Goal: Browse casually

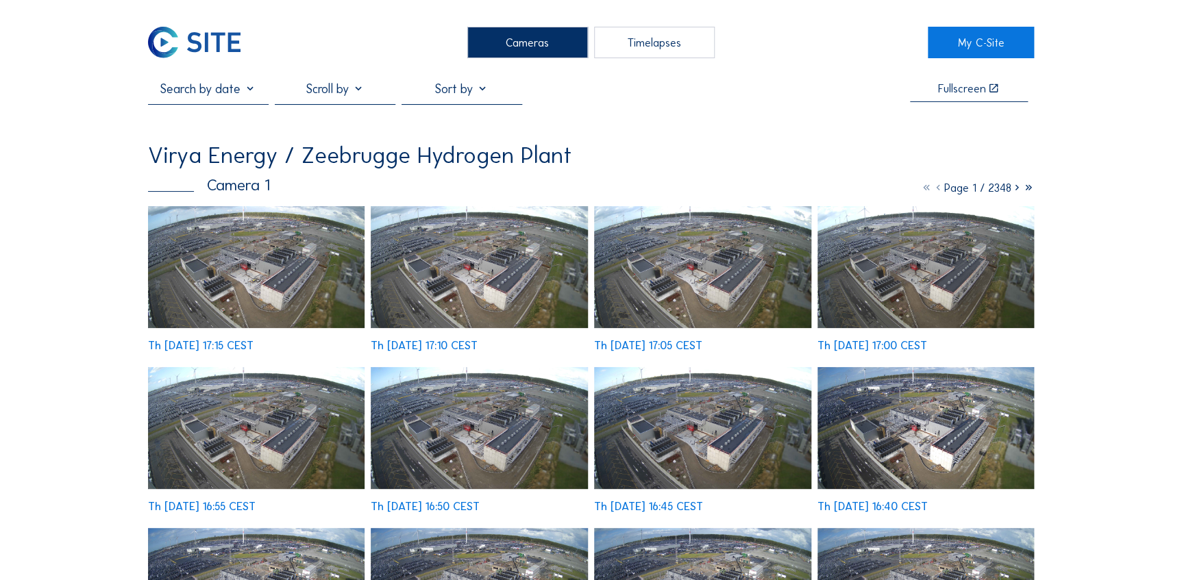
click at [258, 367] on img at bounding box center [256, 428] width 217 height 122
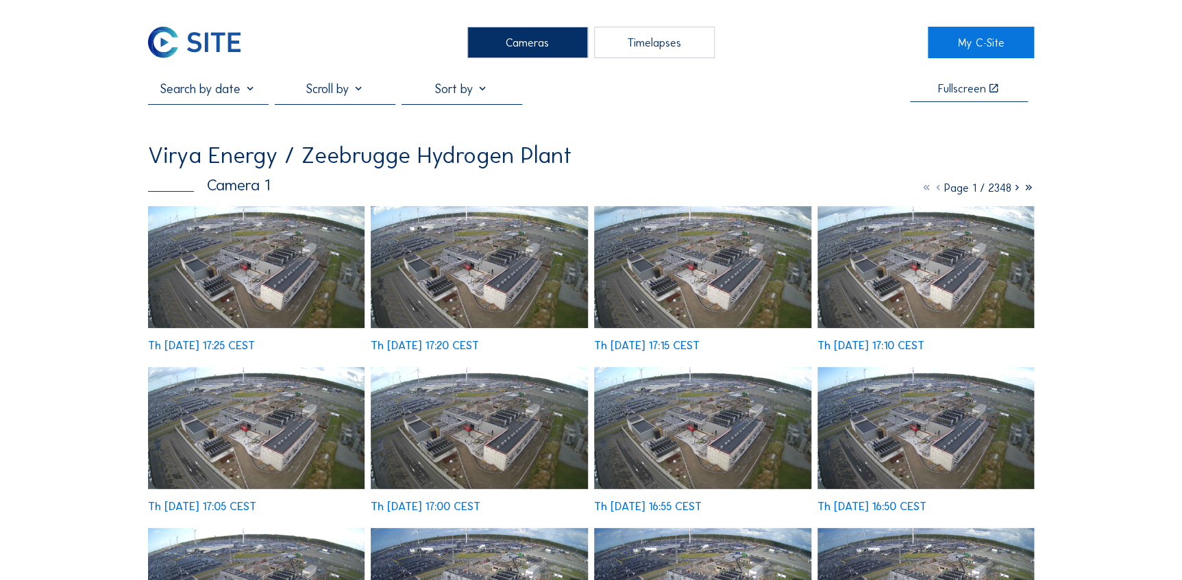
click at [245, 260] on img at bounding box center [256, 267] width 217 height 122
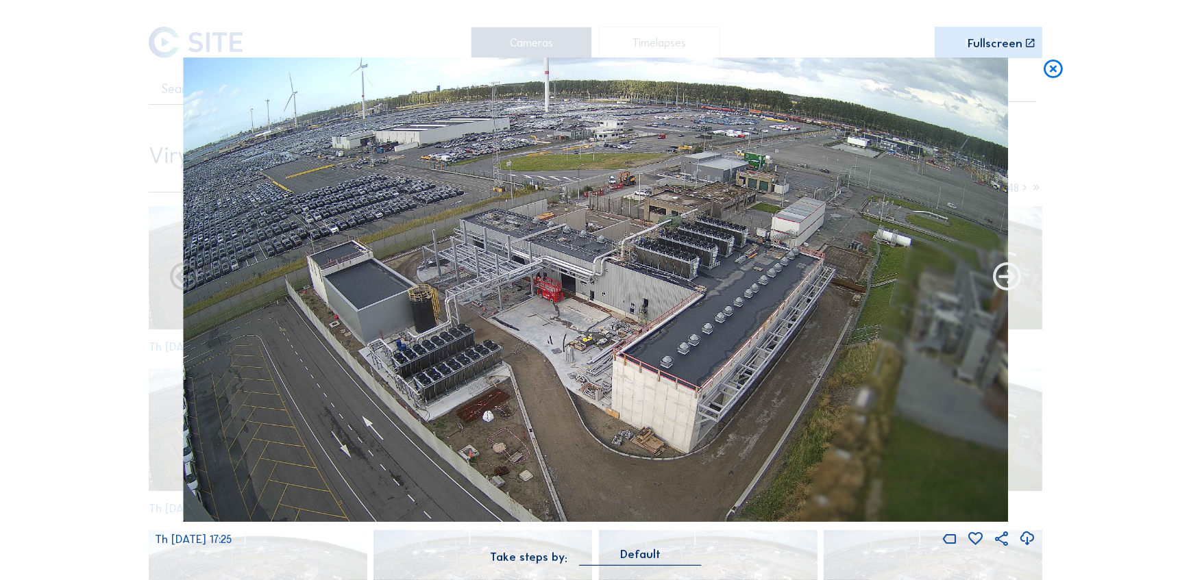
click at [1011, 271] on icon at bounding box center [1007, 278] width 34 height 34
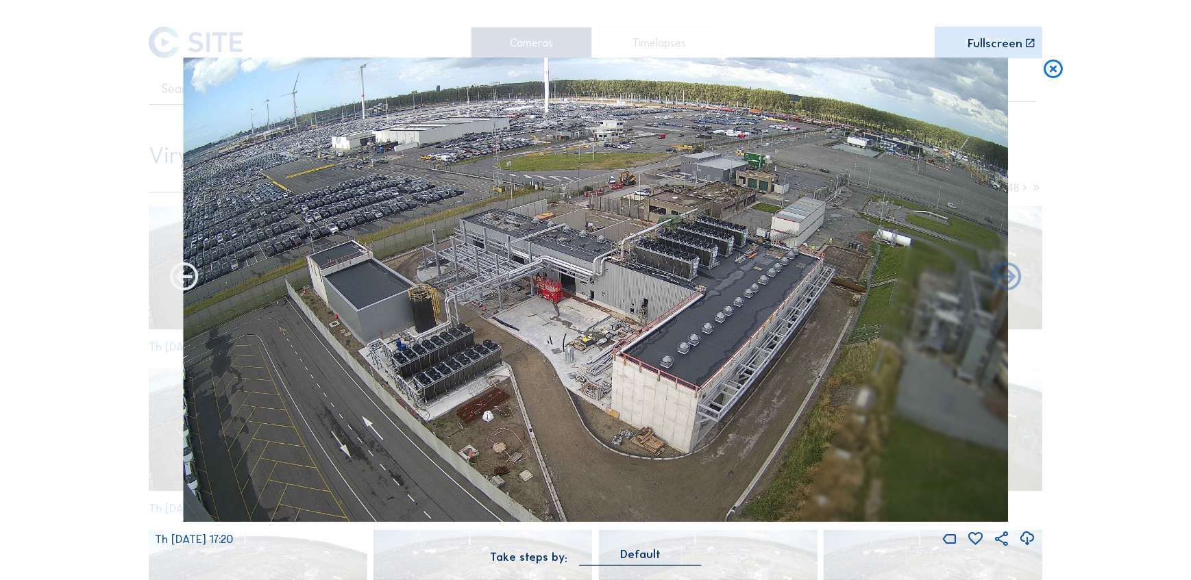
click at [194, 276] on icon at bounding box center [184, 278] width 34 height 34
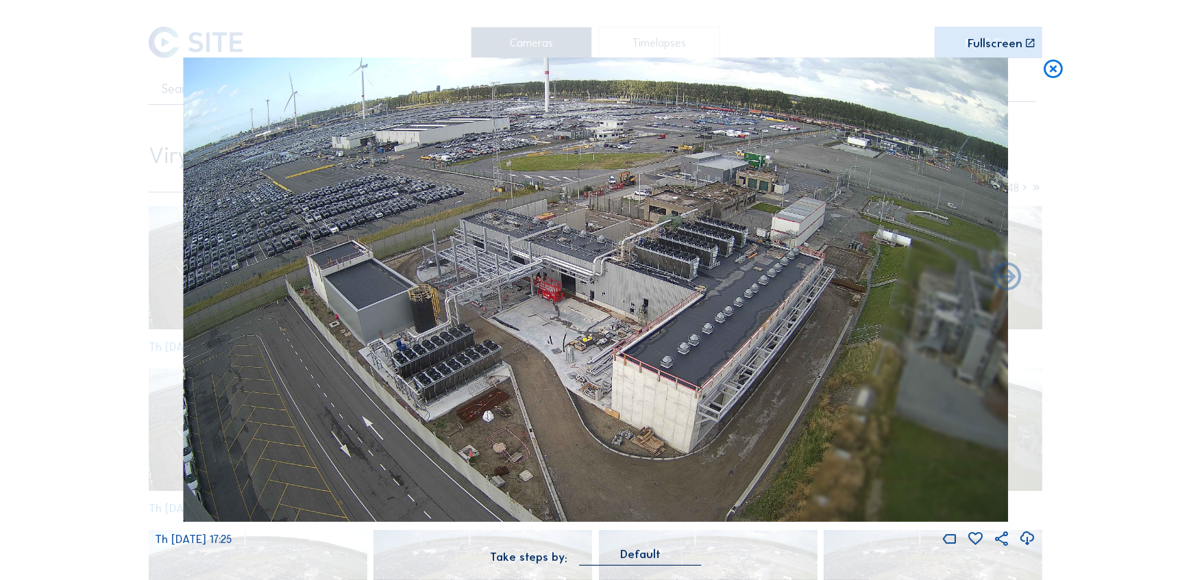
click at [1063, 75] on icon at bounding box center [1052, 70] width 23 height 24
